Goal: Find specific page/section: Locate a particular part of the current website

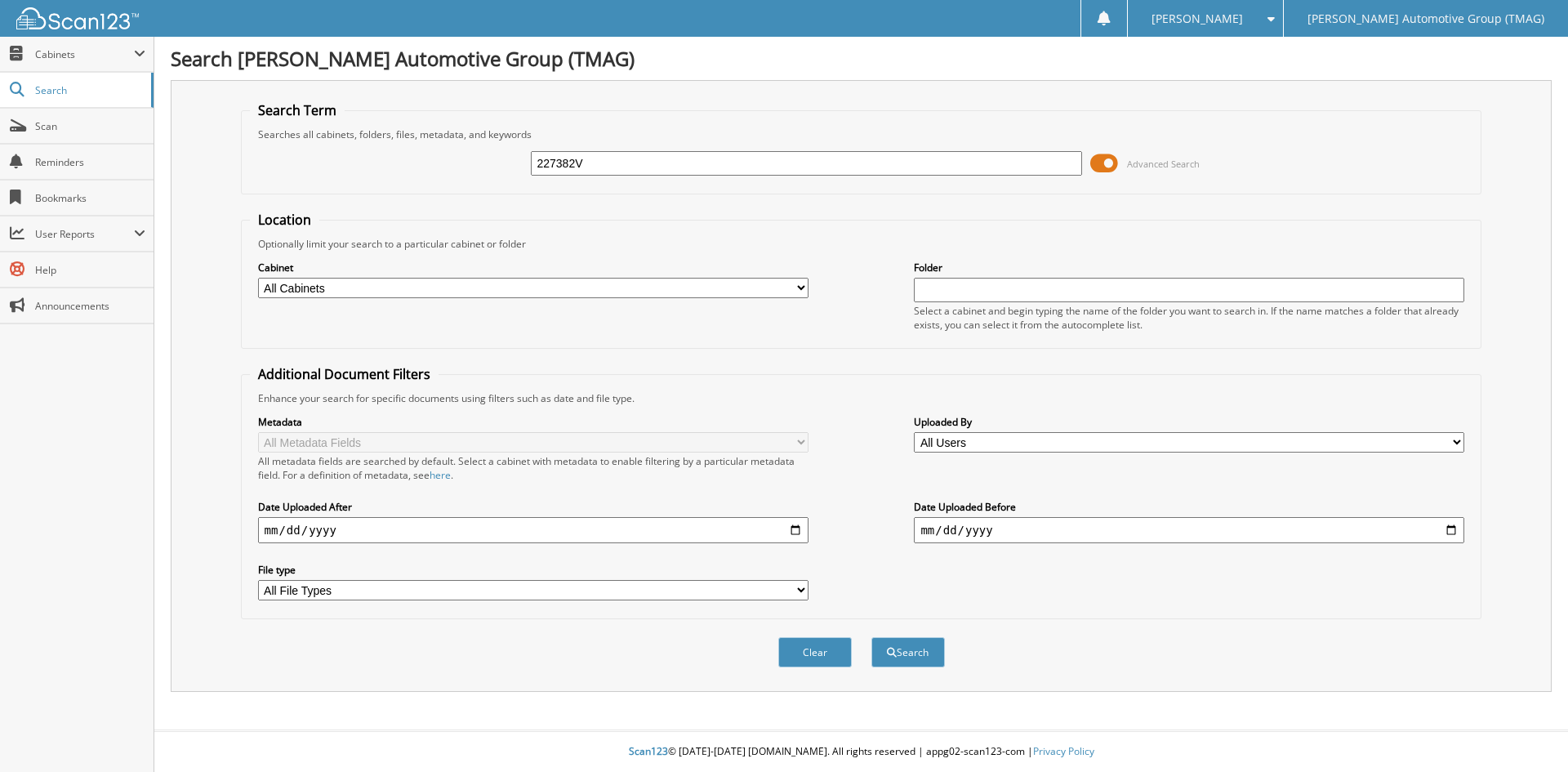
type input "227382V"
click at [871, 637] on button "Search" at bounding box center [908, 652] width 73 height 30
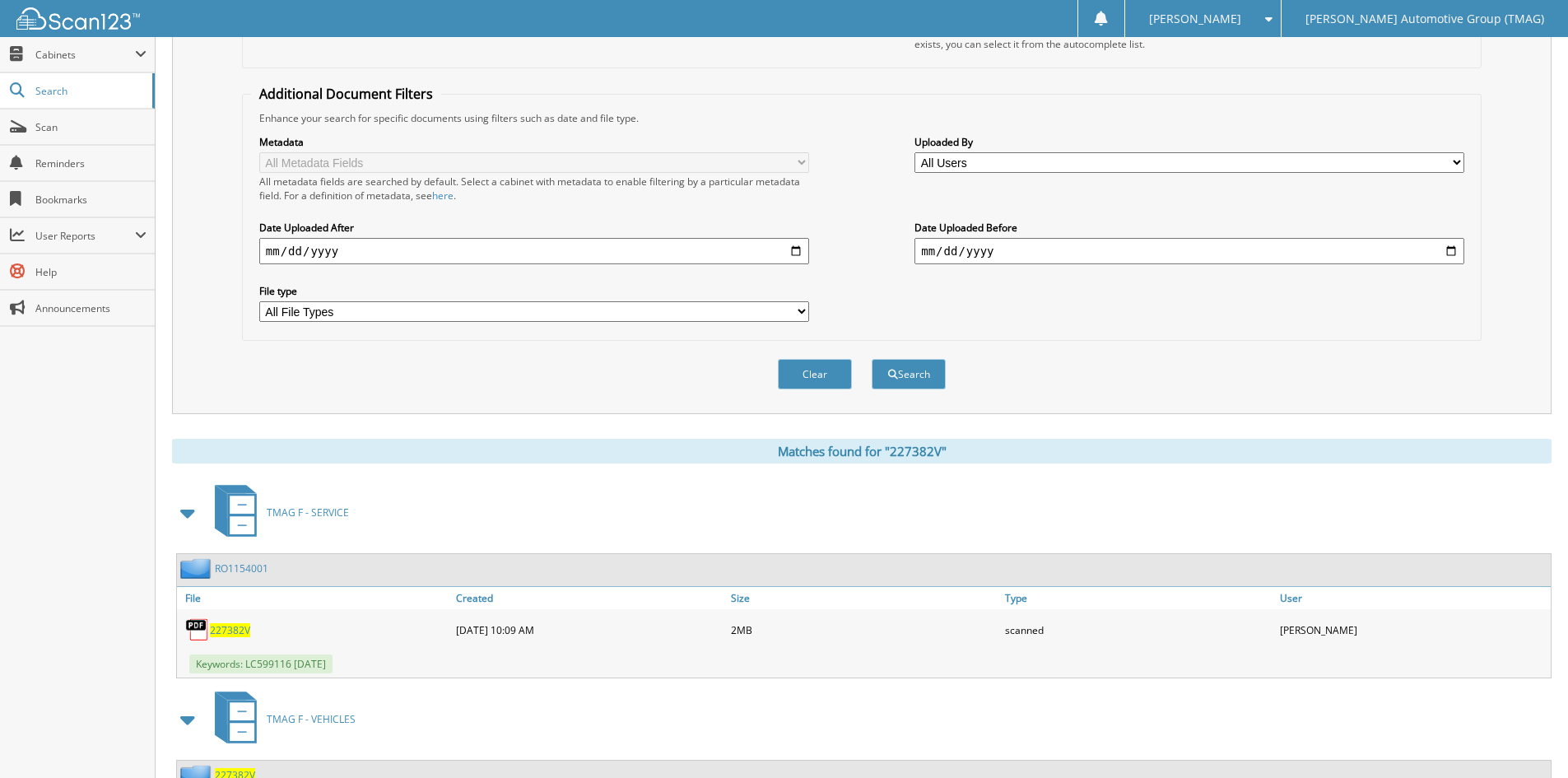
scroll to position [413, 0]
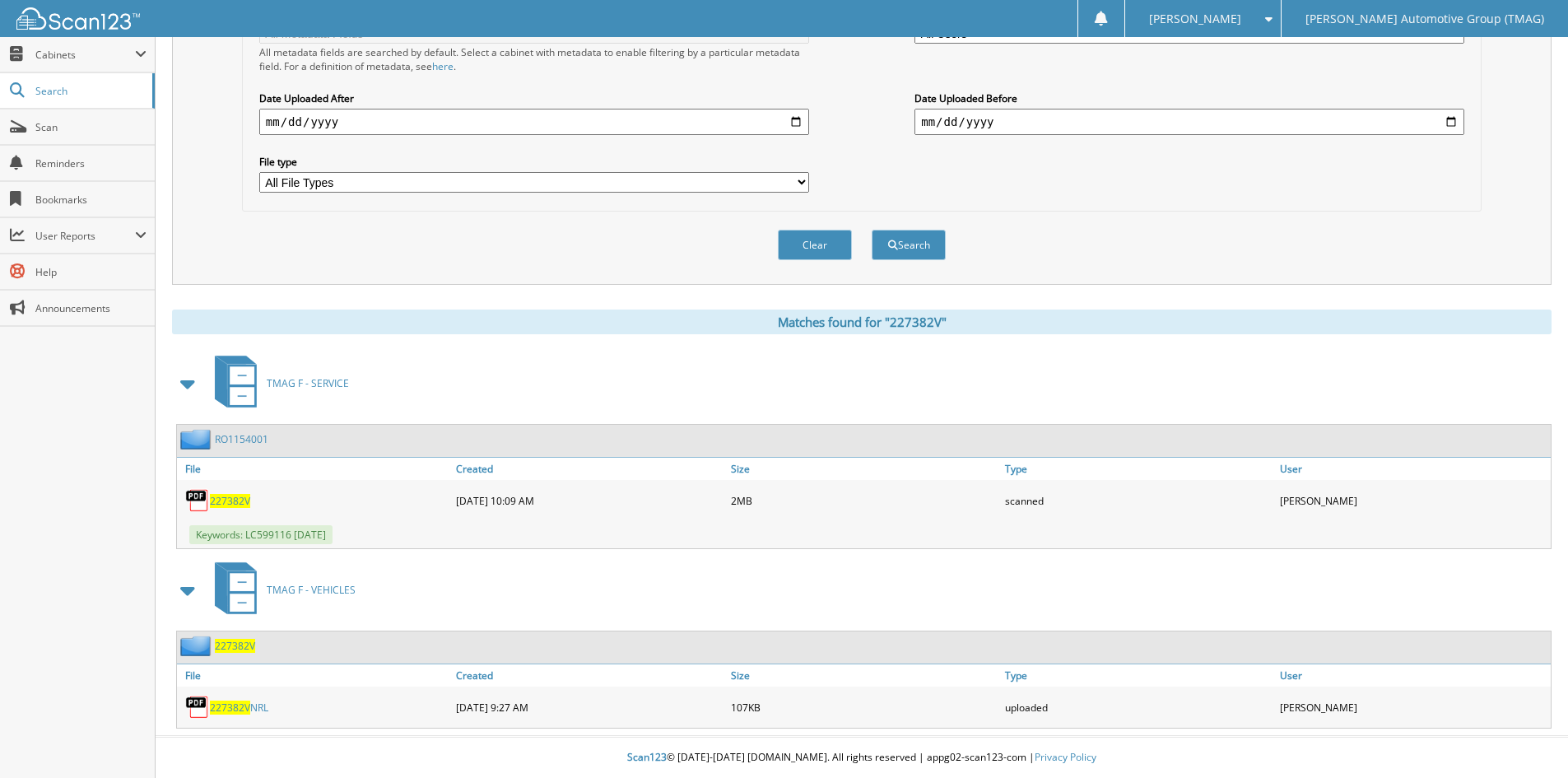
click at [247, 645] on span "227382V" at bounding box center [234, 646] width 40 height 14
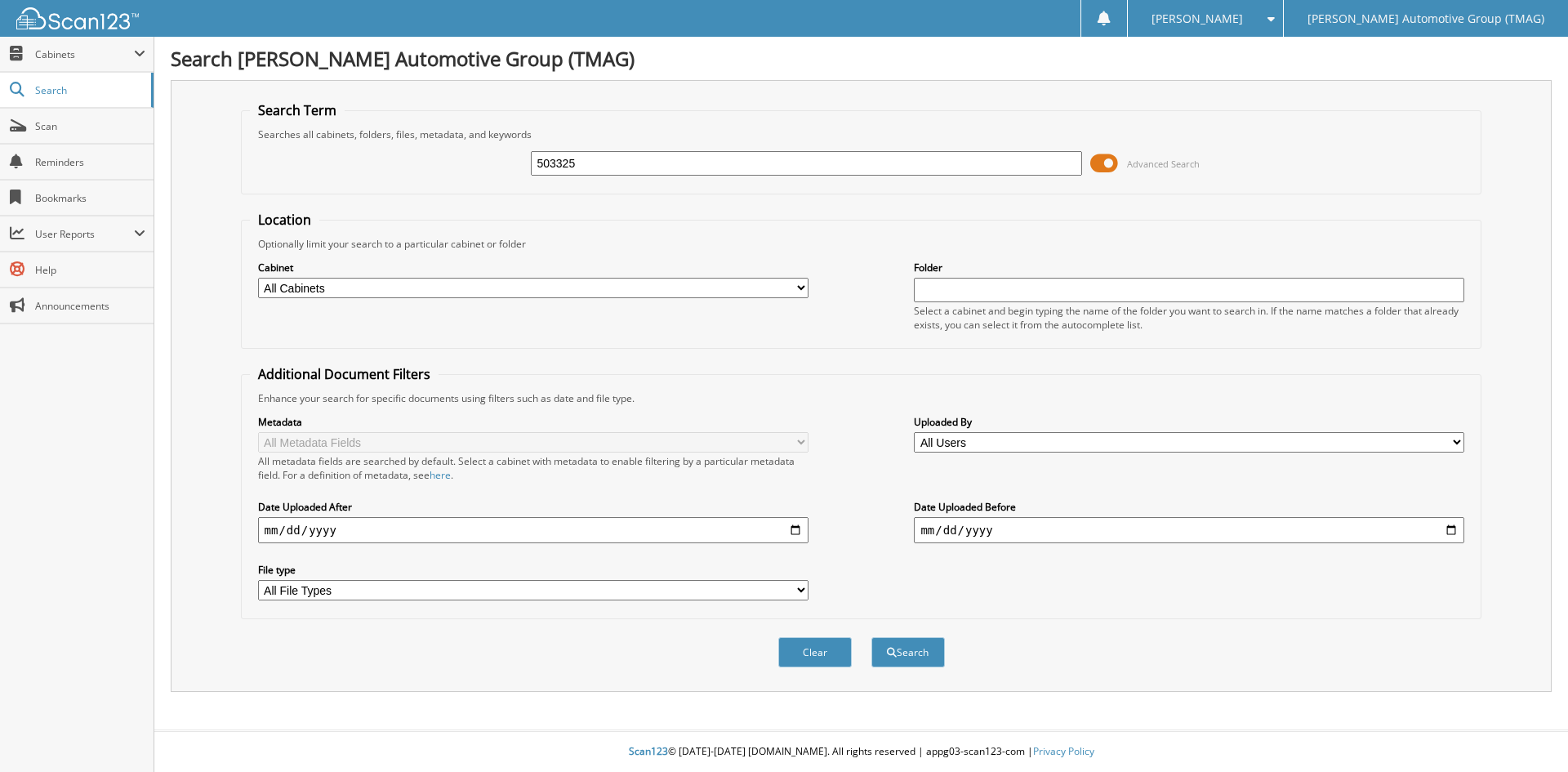
type input "503325"
click at [871, 637] on button "Search" at bounding box center [908, 652] width 73 height 30
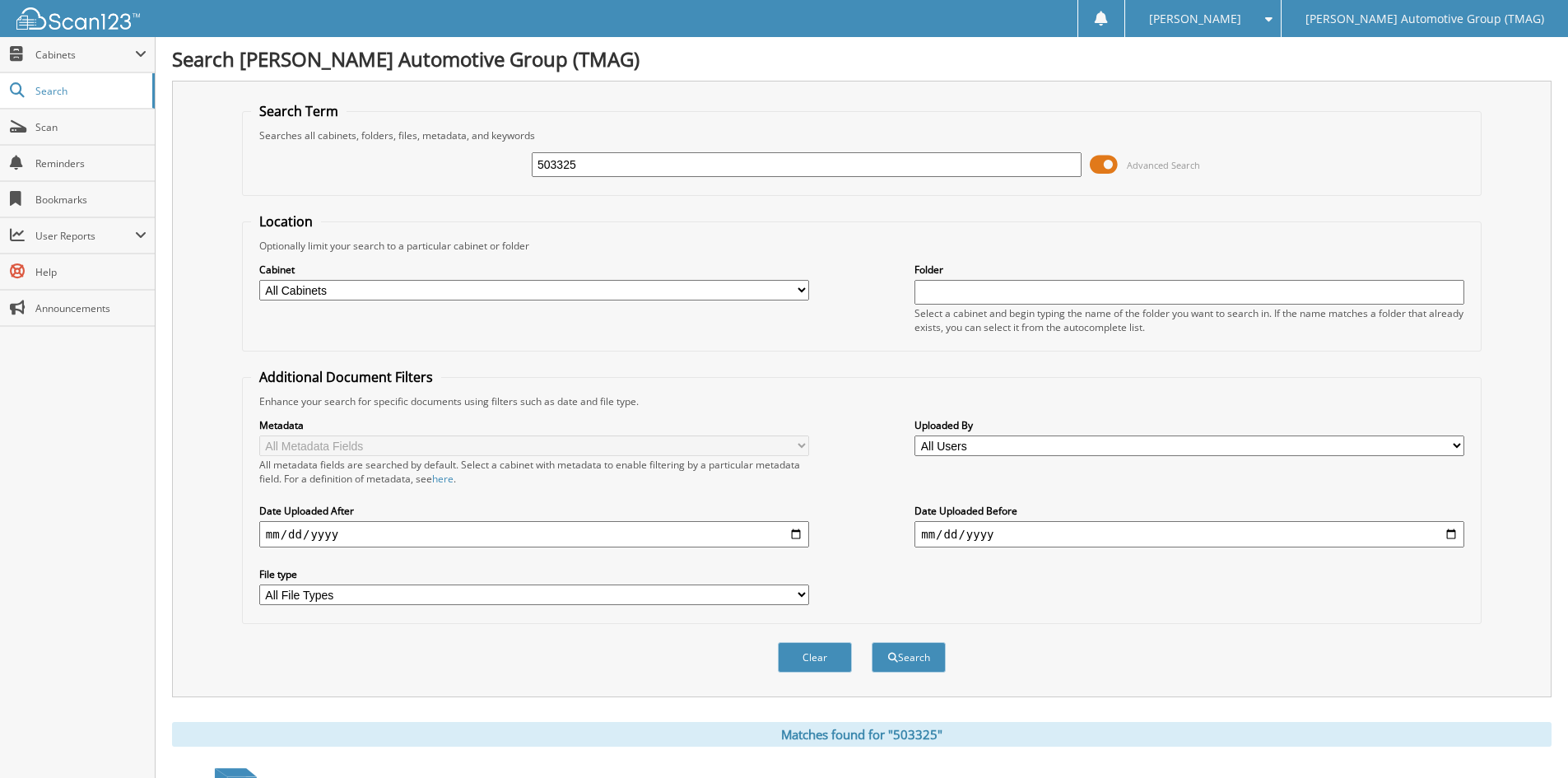
scroll to position [207, 0]
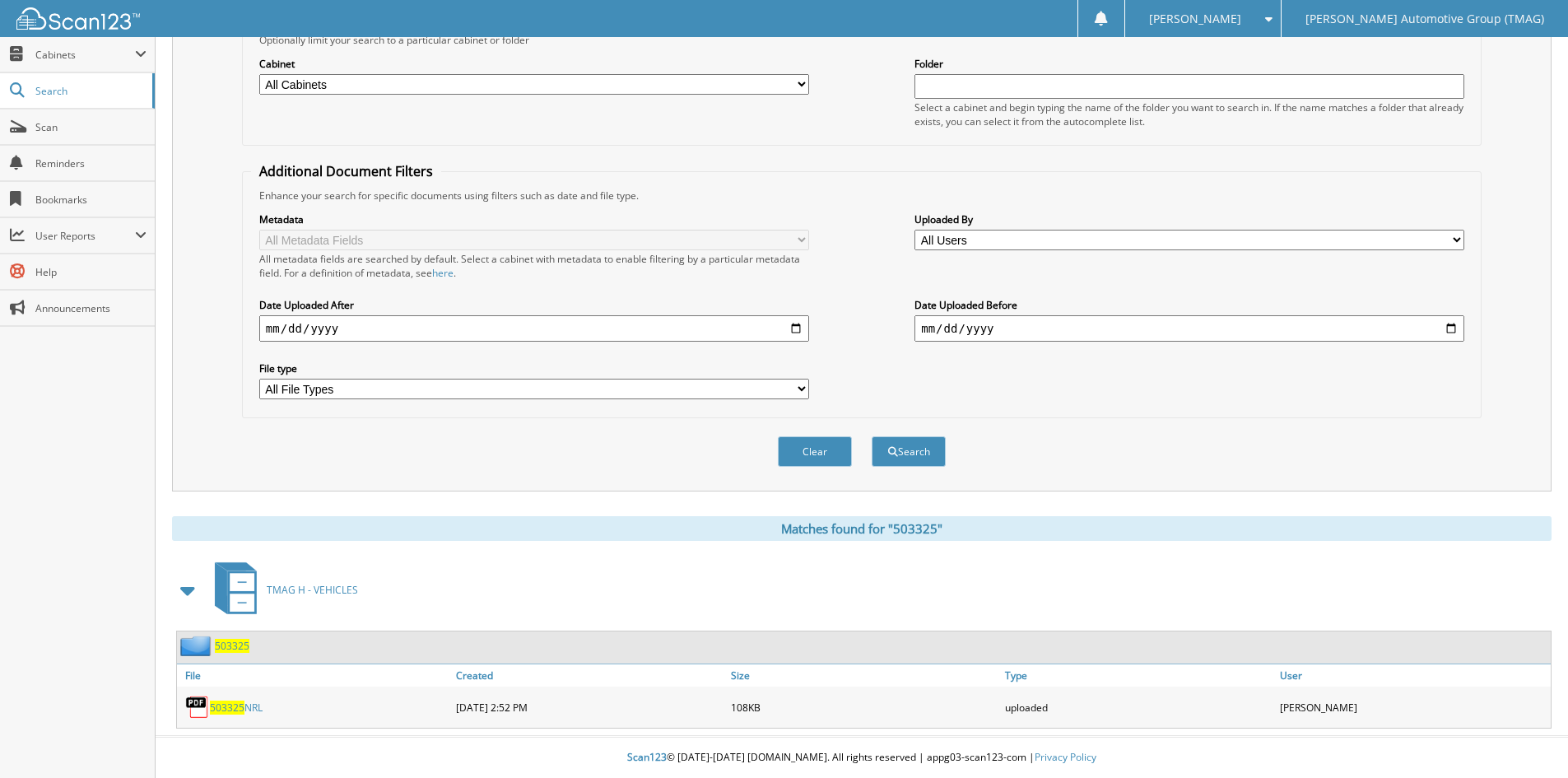
click at [219, 645] on span "503325" at bounding box center [232, 646] width 34 height 14
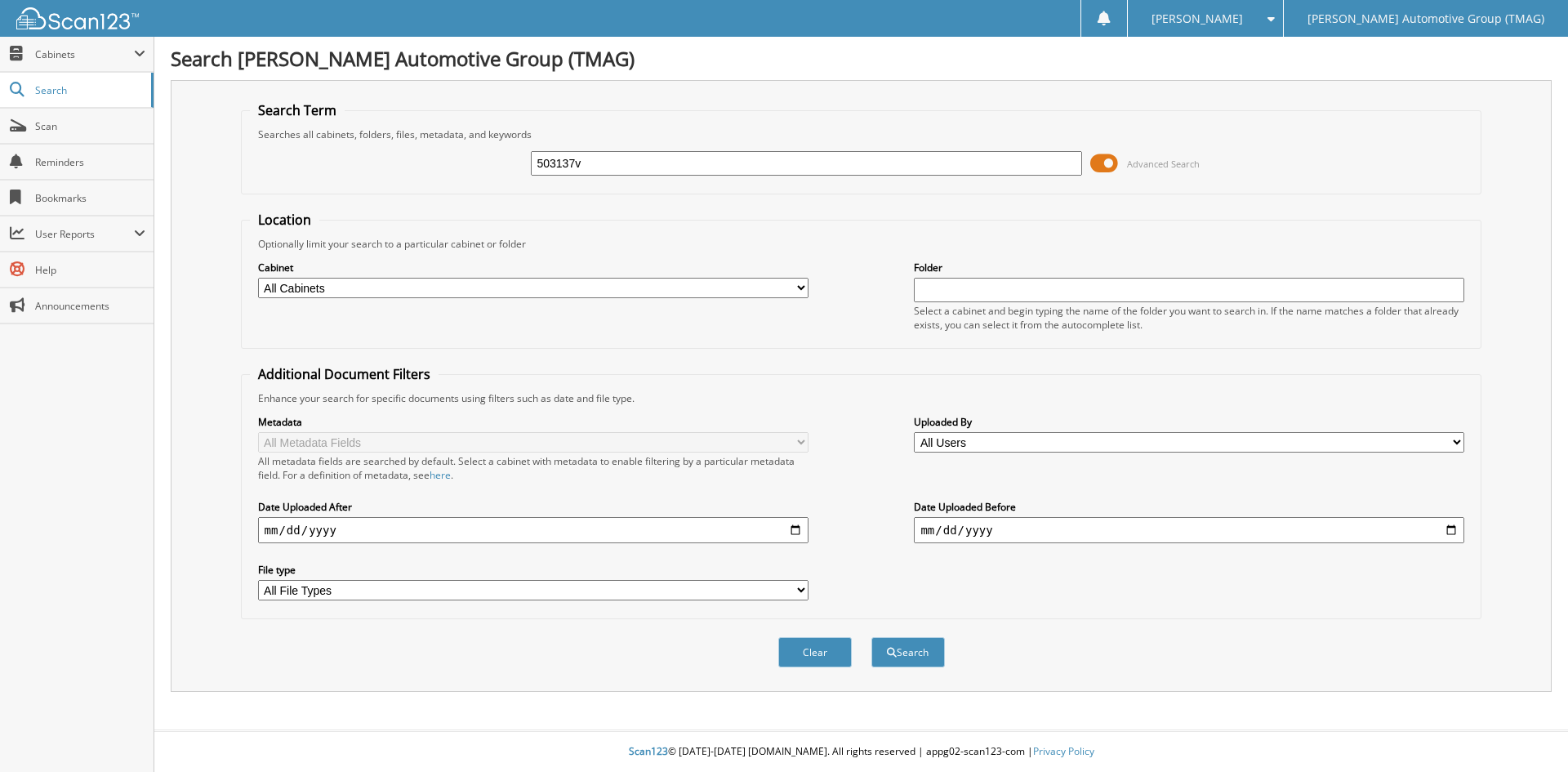
type input "503137v"
click at [871, 637] on button "Search" at bounding box center [908, 652] width 73 height 30
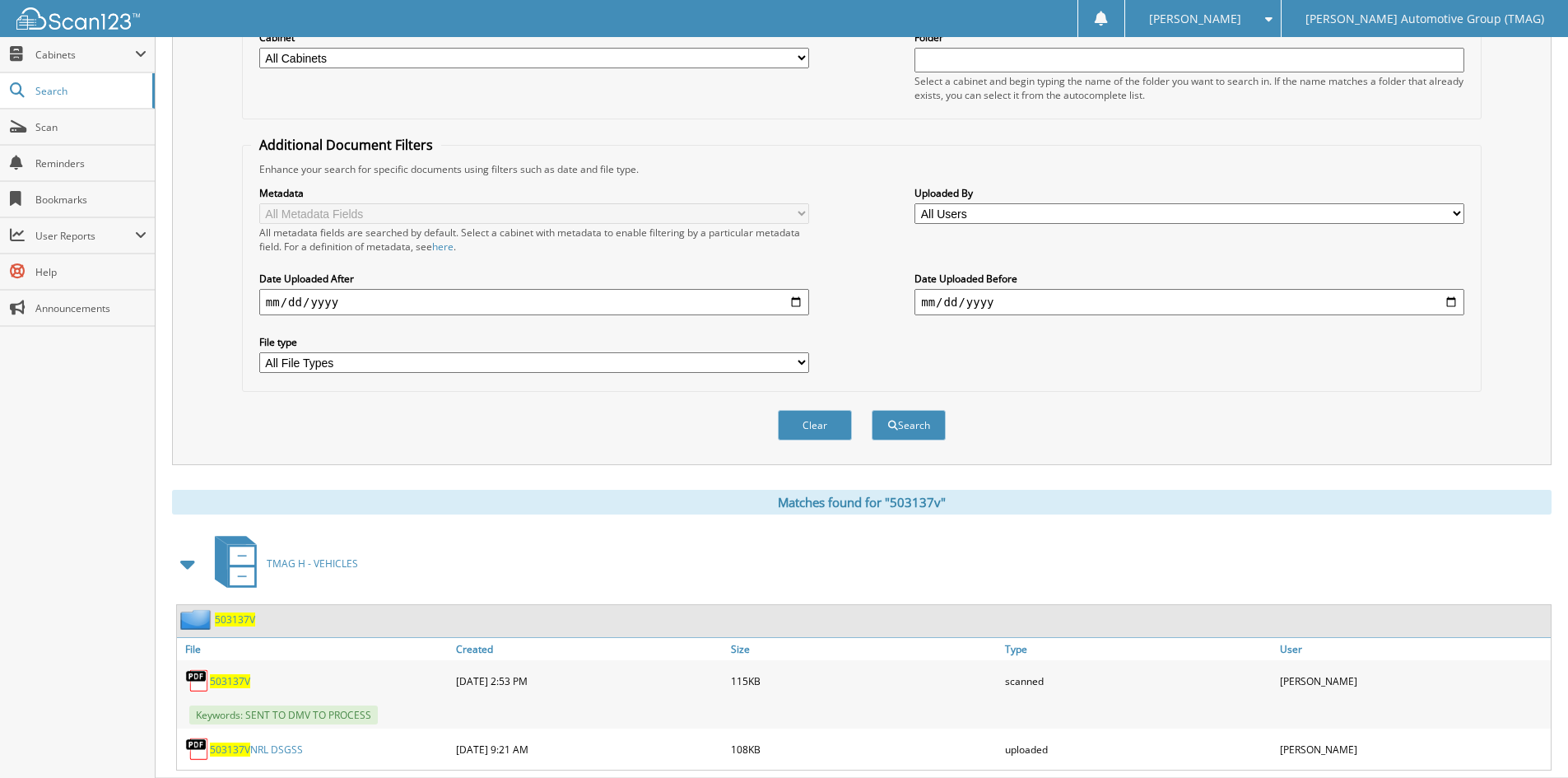
scroll to position [275, 0]
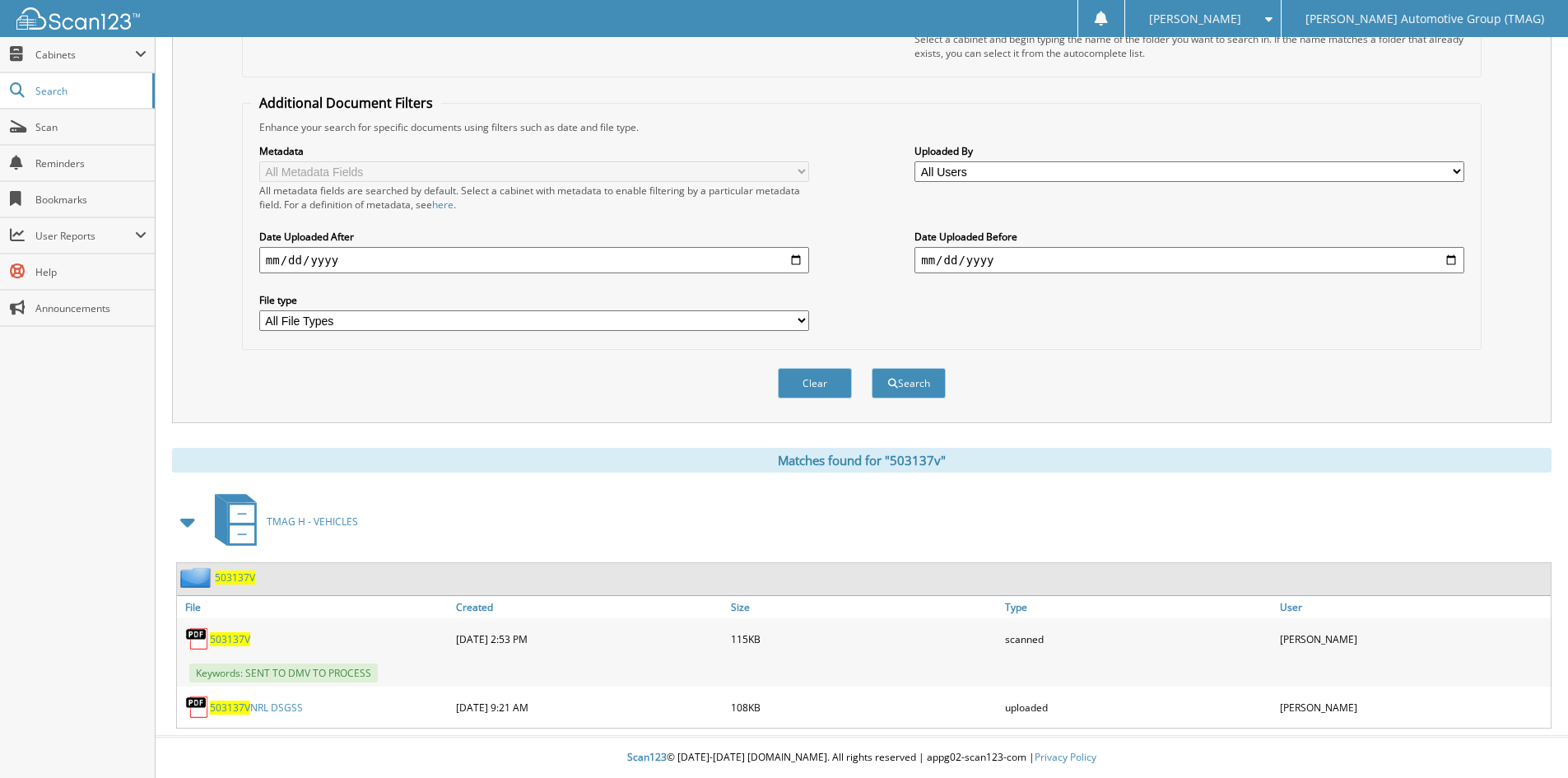
click at [240, 577] on span "503137V" at bounding box center [234, 577] width 40 height 14
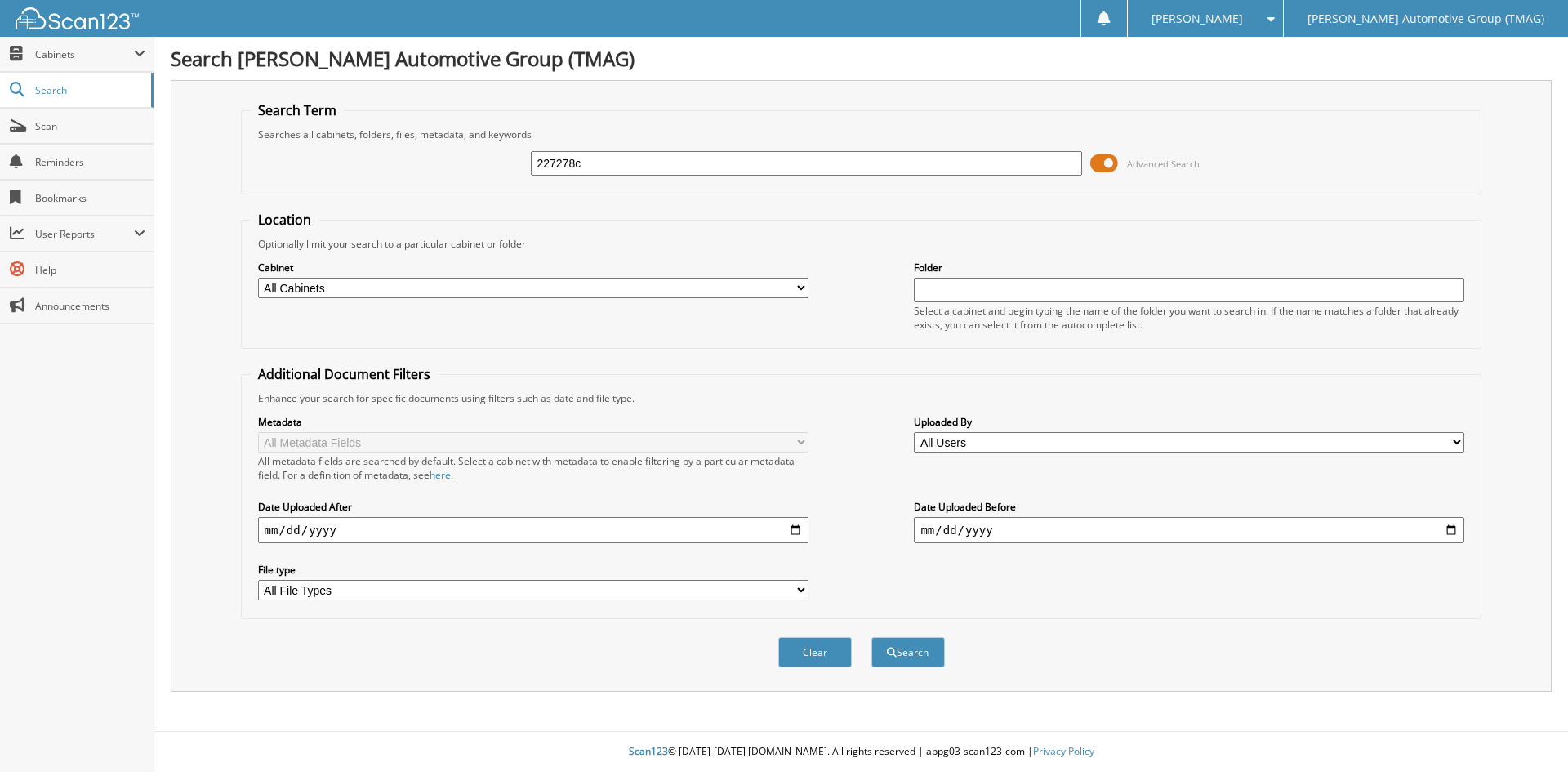
type input "227278c"
click at [871, 637] on button "Search" at bounding box center [908, 652] width 73 height 30
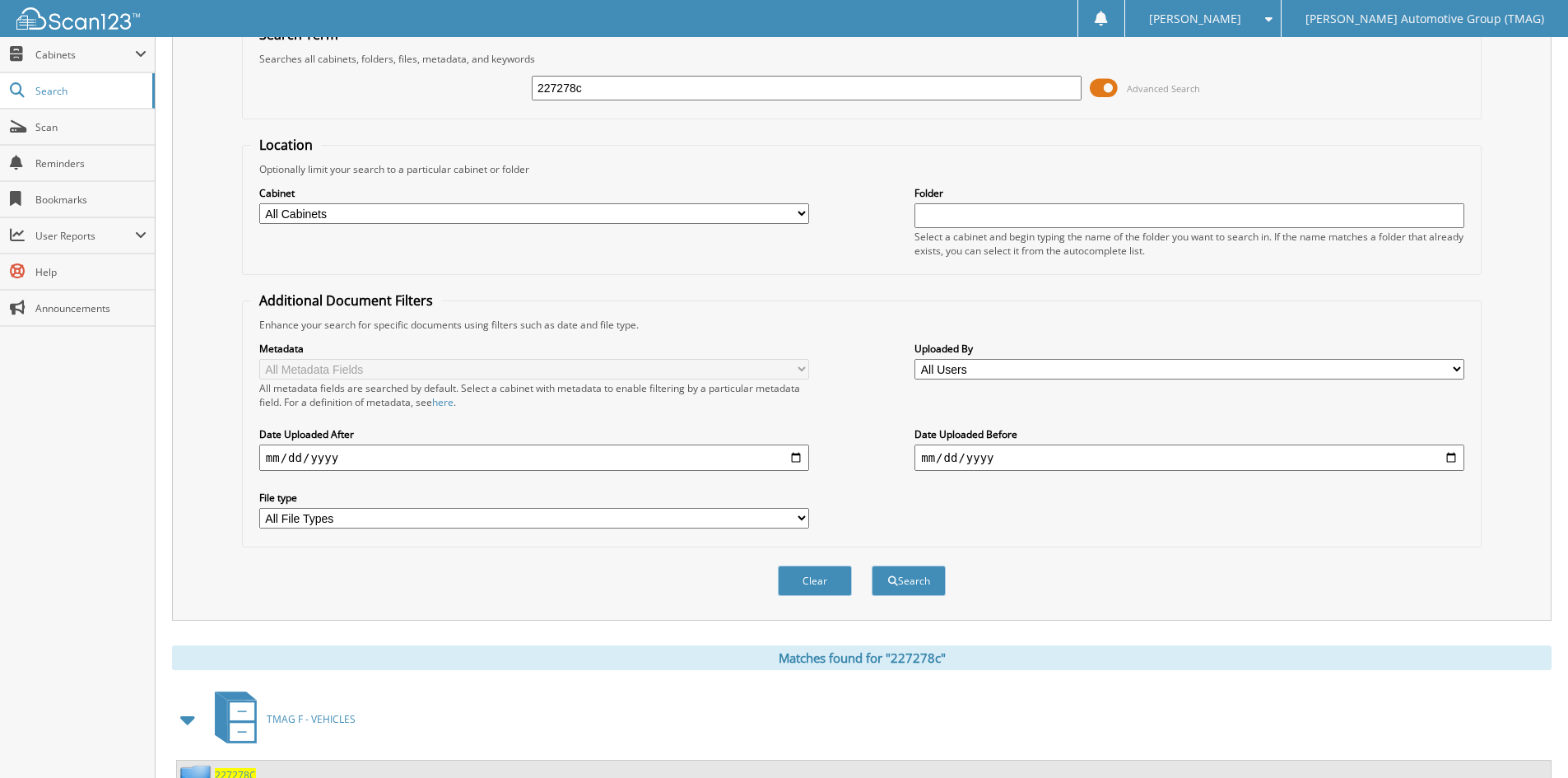
scroll to position [143, 0]
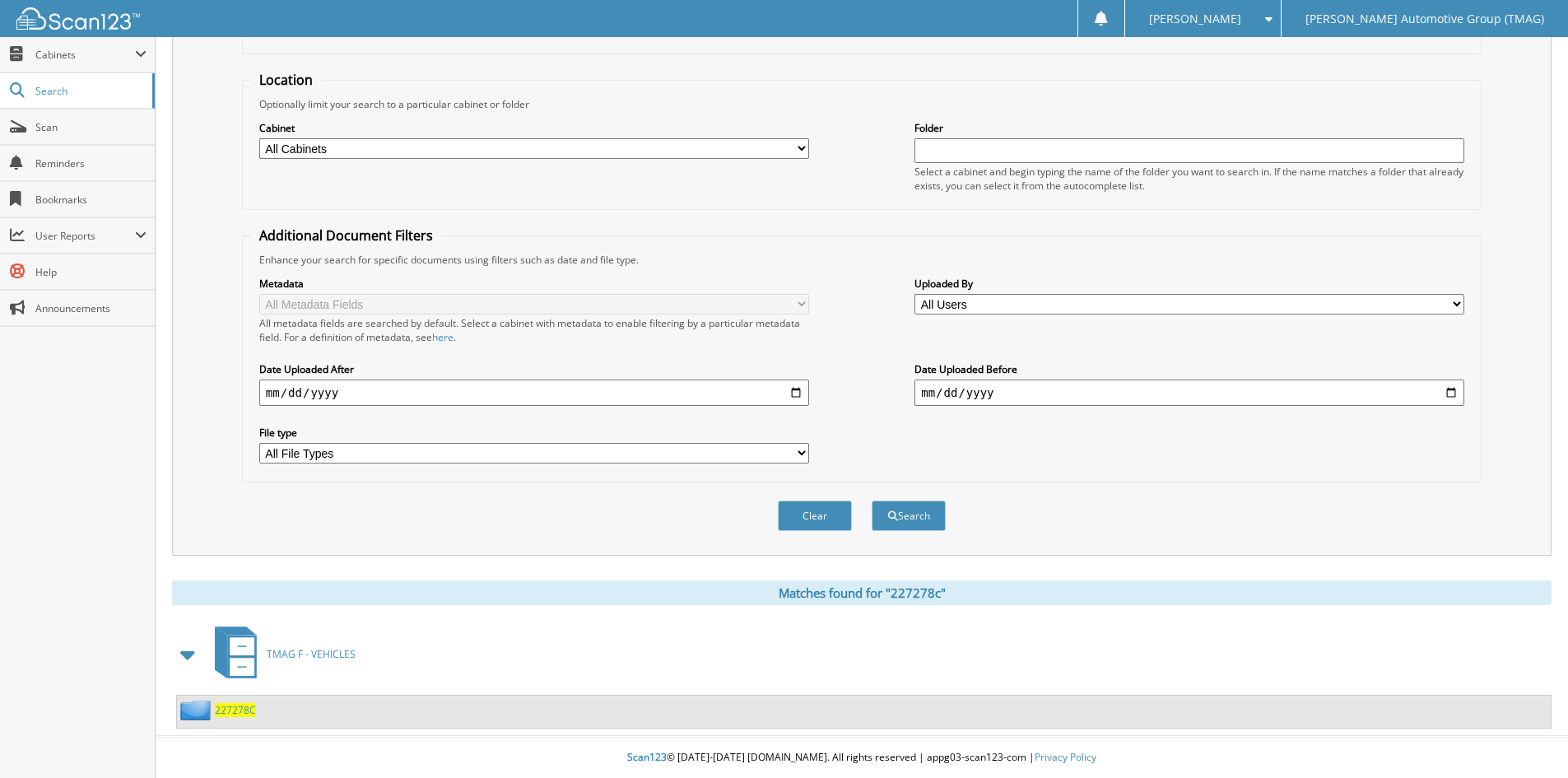
click at [229, 709] on span "227278C" at bounding box center [235, 710] width 41 height 14
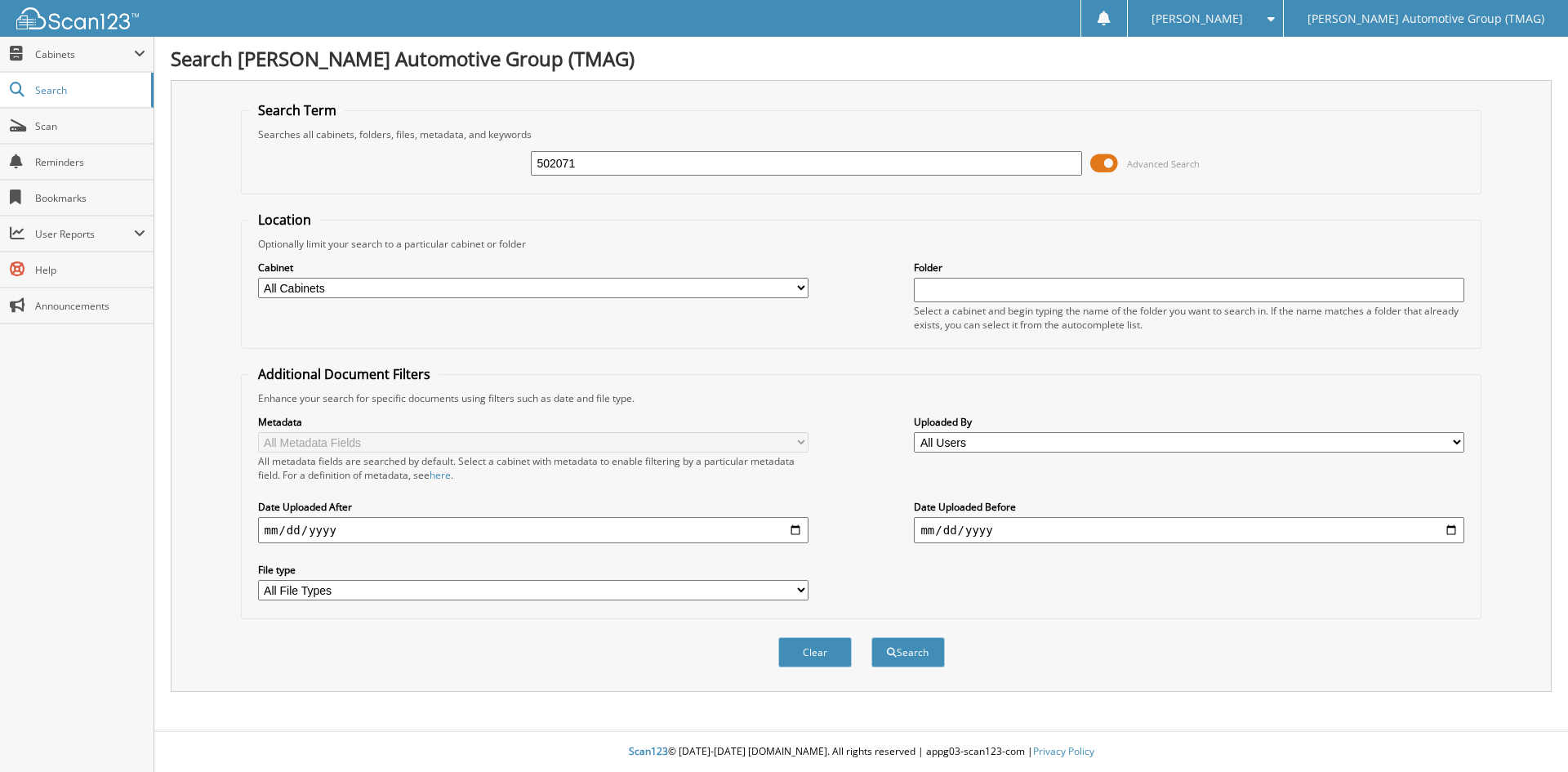
type input "502071"
click at [871, 637] on button "Search" at bounding box center [908, 652] width 73 height 30
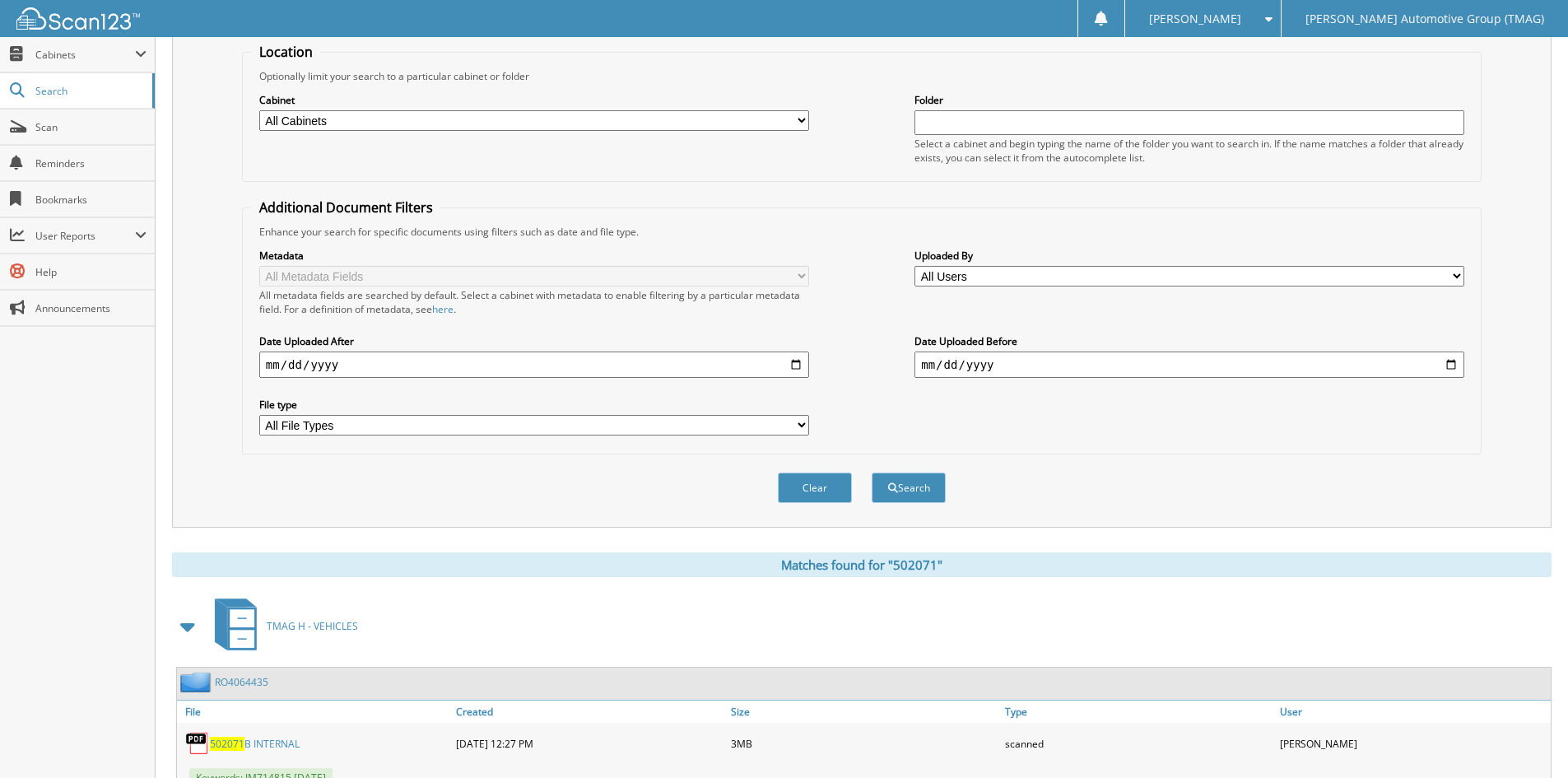
scroll to position [340, 0]
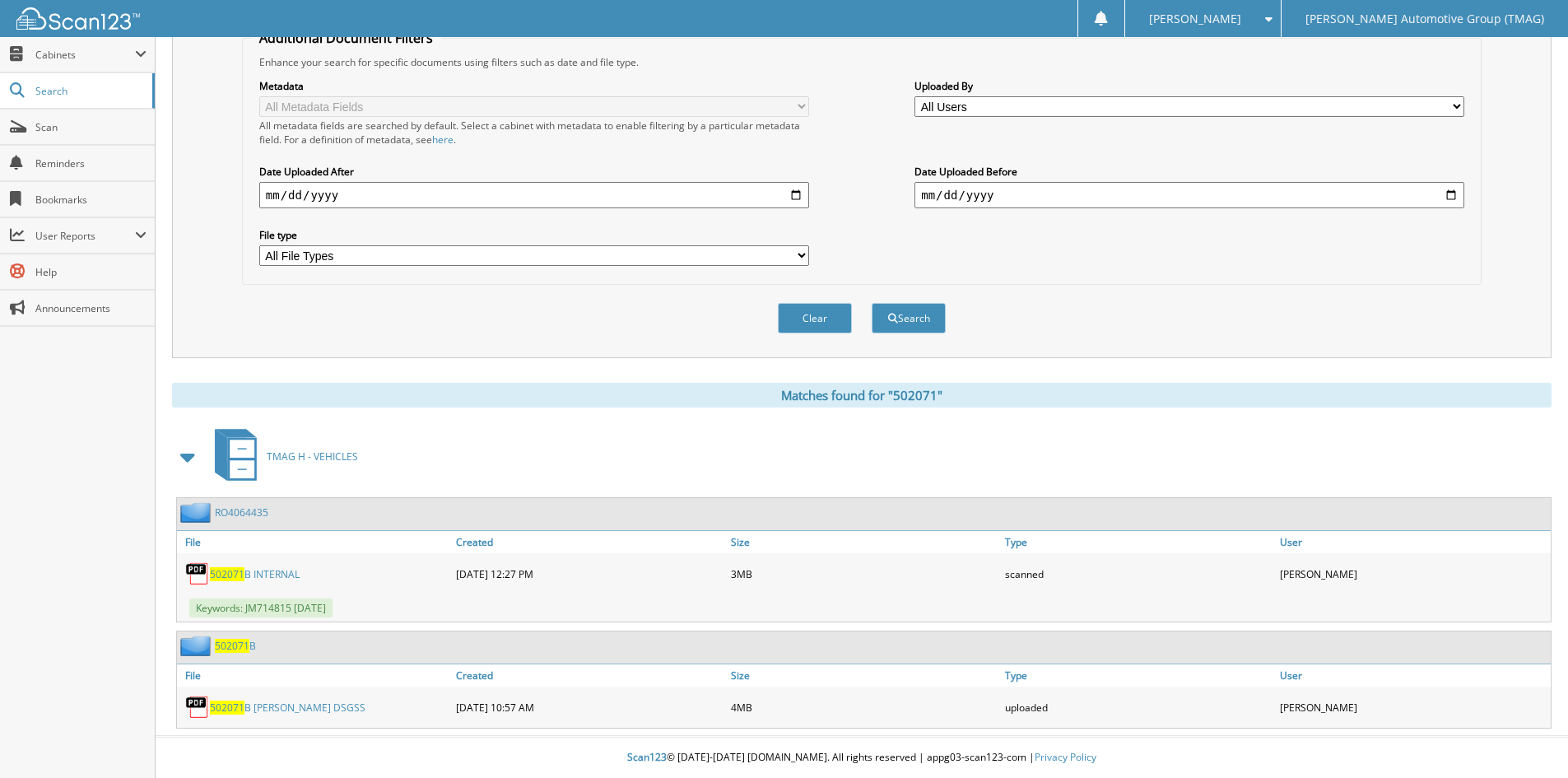
click at [221, 648] on span "502071" at bounding box center [232, 646] width 34 height 14
